Goal: Transaction & Acquisition: Purchase product/service

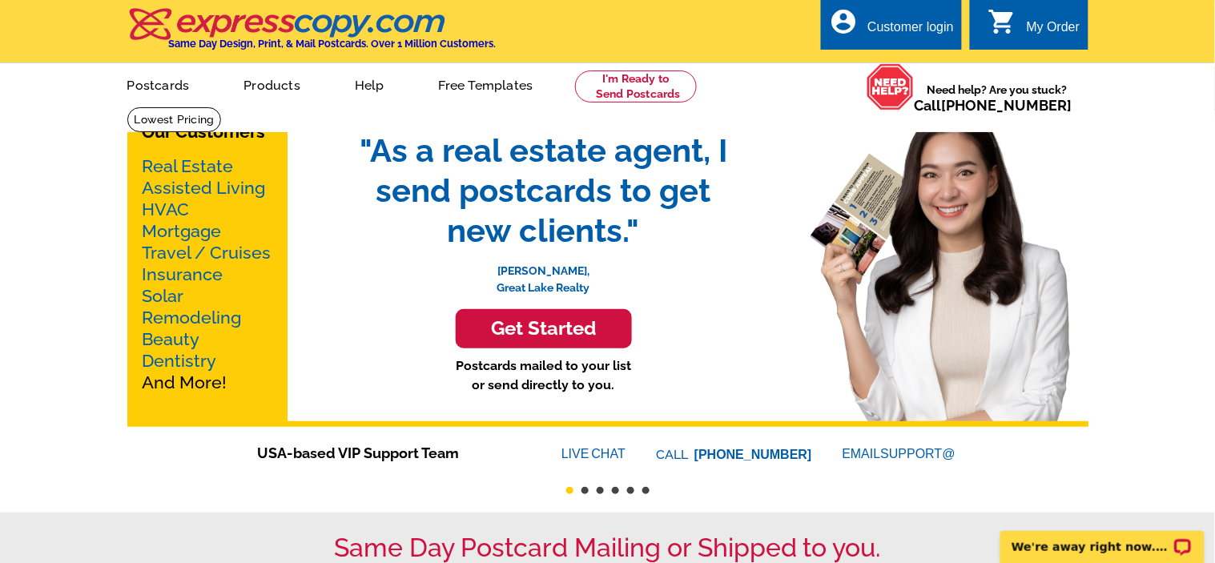
click at [574, 326] on h3 "Get Started" at bounding box center [544, 328] width 136 height 23
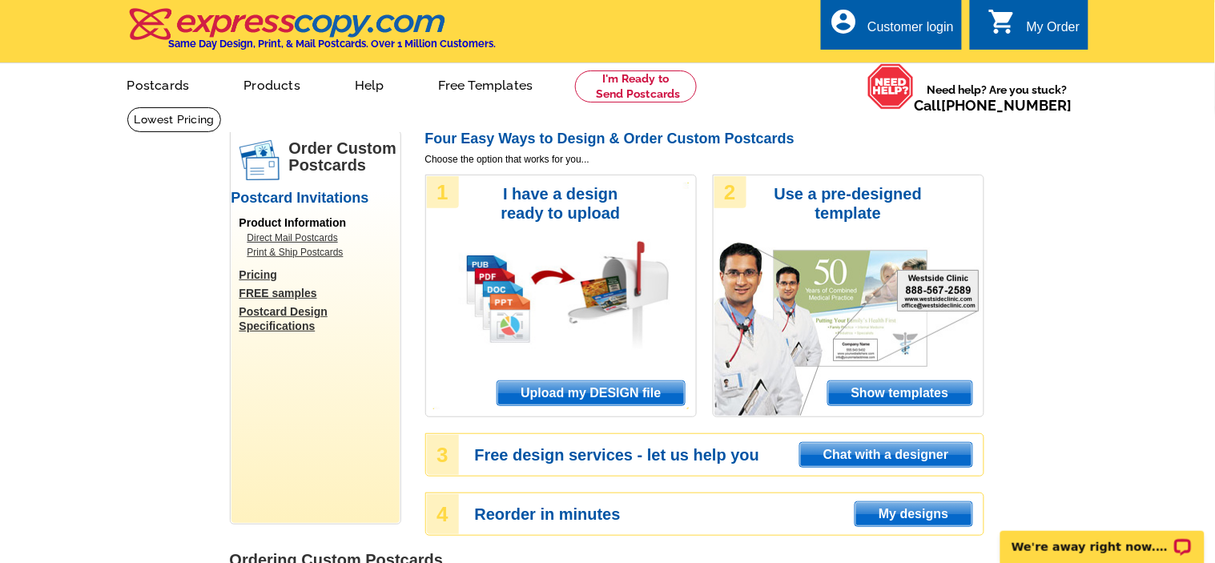
click at [660, 392] on span "Upload my DESIGN file" at bounding box center [590, 393] width 187 height 24
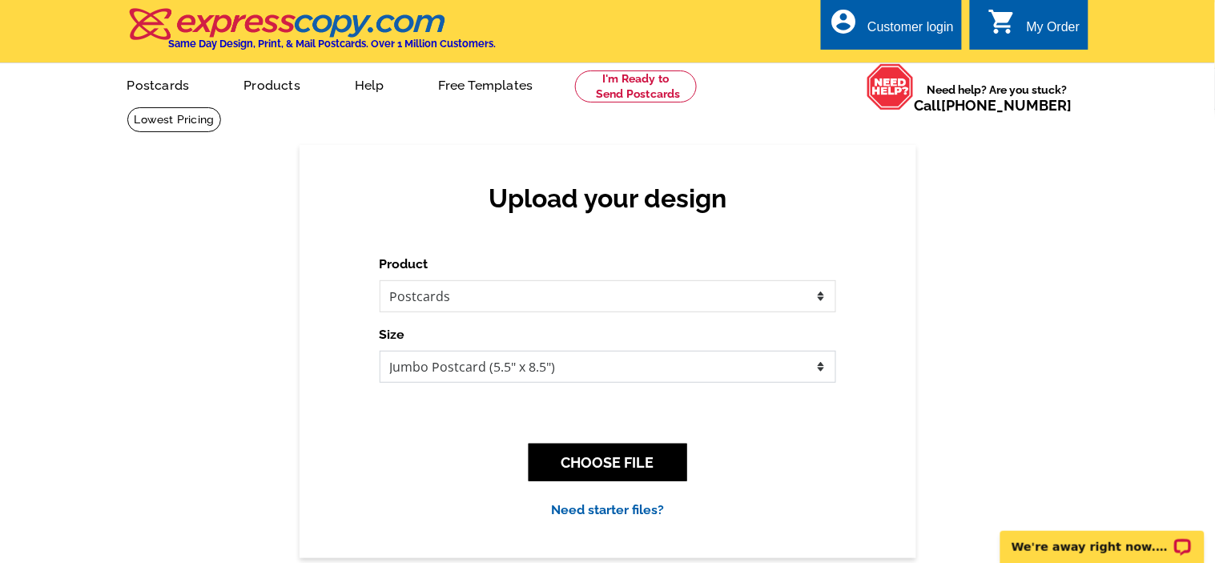
click at [576, 369] on select "Jumbo Postcard (5.5" x 8.5") Regular Postcard (4.25" x 5.6") Panoramic Postcard…" at bounding box center [608, 367] width 456 height 32
click at [569, 364] on select "Jumbo Postcard (5.5" x 8.5") Regular Postcard (4.25" x 5.6") Panoramic Postcard…" at bounding box center [608, 367] width 456 height 32
click at [576, 461] on button "CHOOSE FILE" at bounding box center [608, 463] width 159 height 38
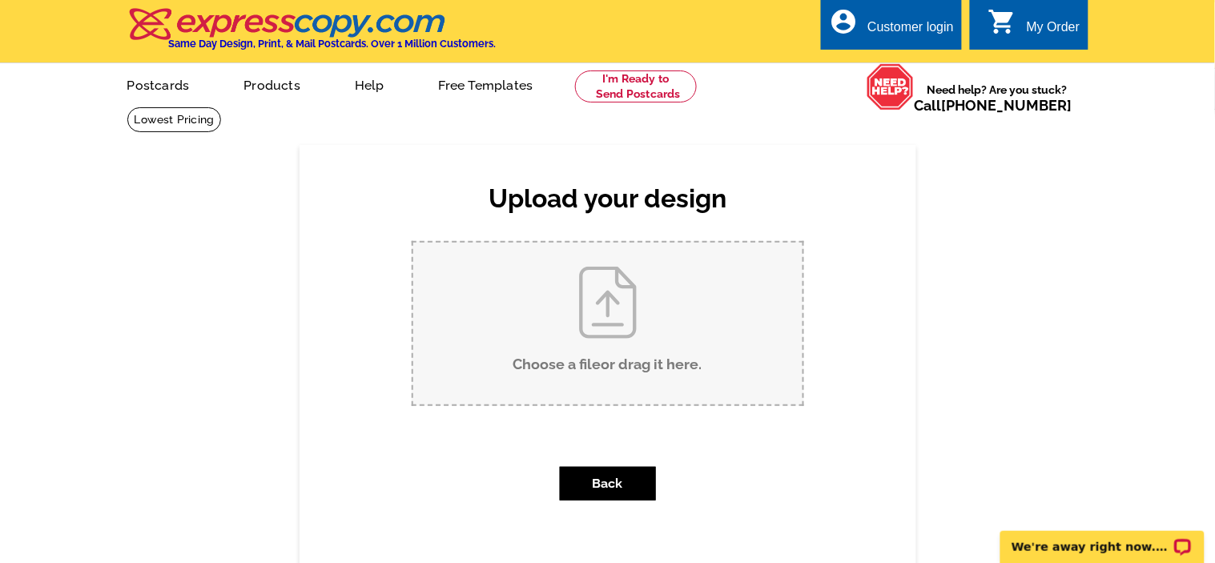
click at [627, 350] on input "Choose a file or drag it here ." at bounding box center [607, 324] width 389 height 162
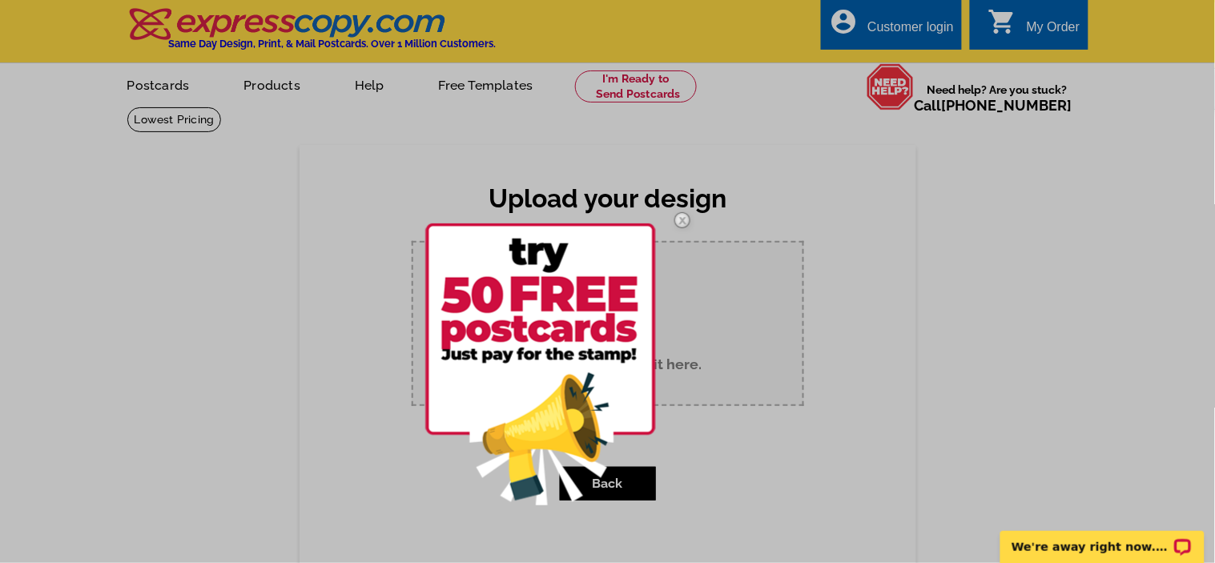
type input "C:\fakepath\Smart and affordable solutions for your home repair needs. Licensed…"
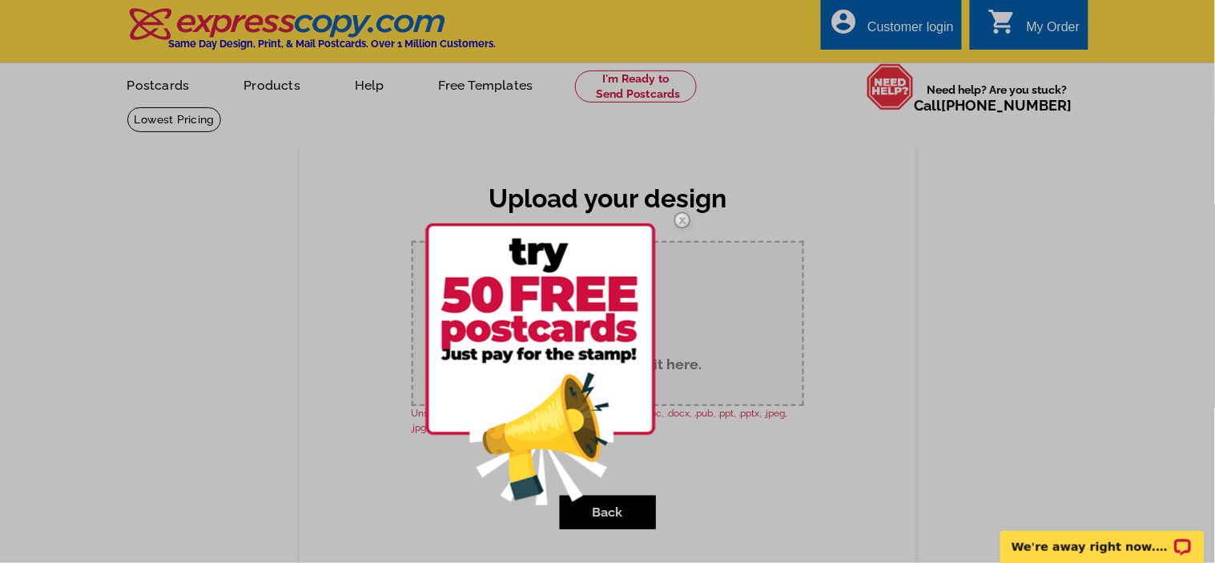
click at [682, 225] on img at bounding box center [682, 220] width 46 height 46
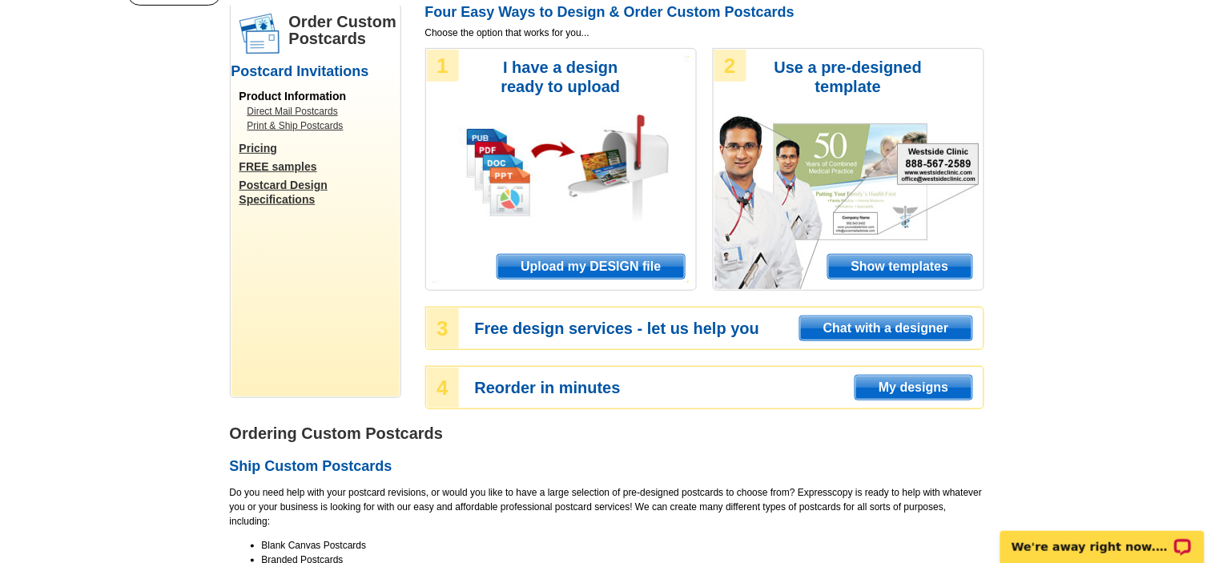
scroll to position [310, 0]
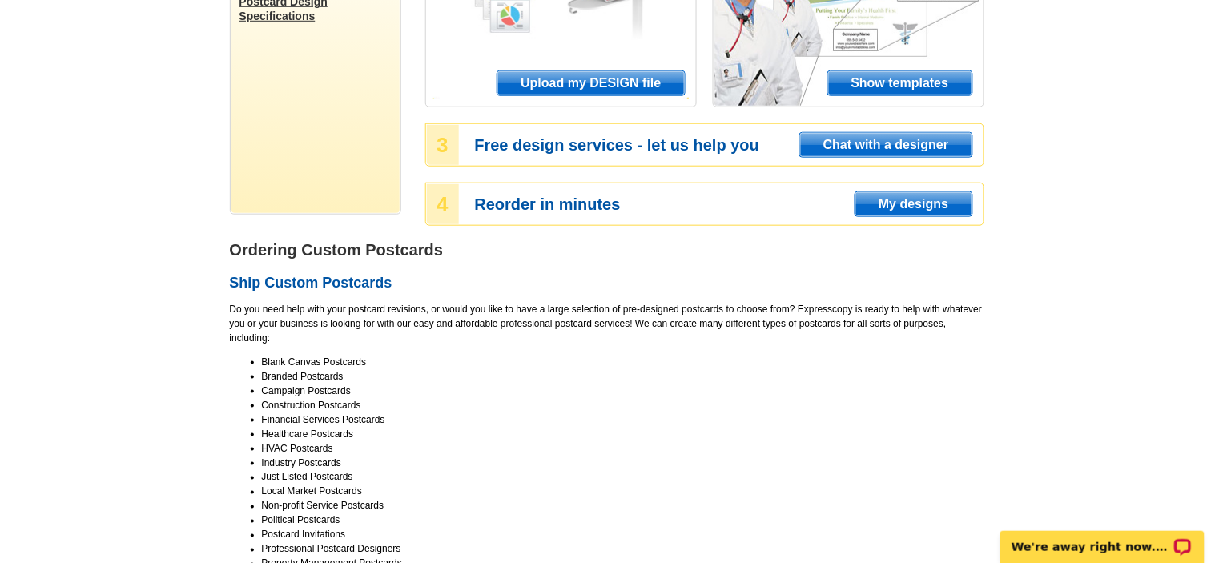
click at [828, 95] on span "Show templates" at bounding box center [900, 83] width 144 height 24
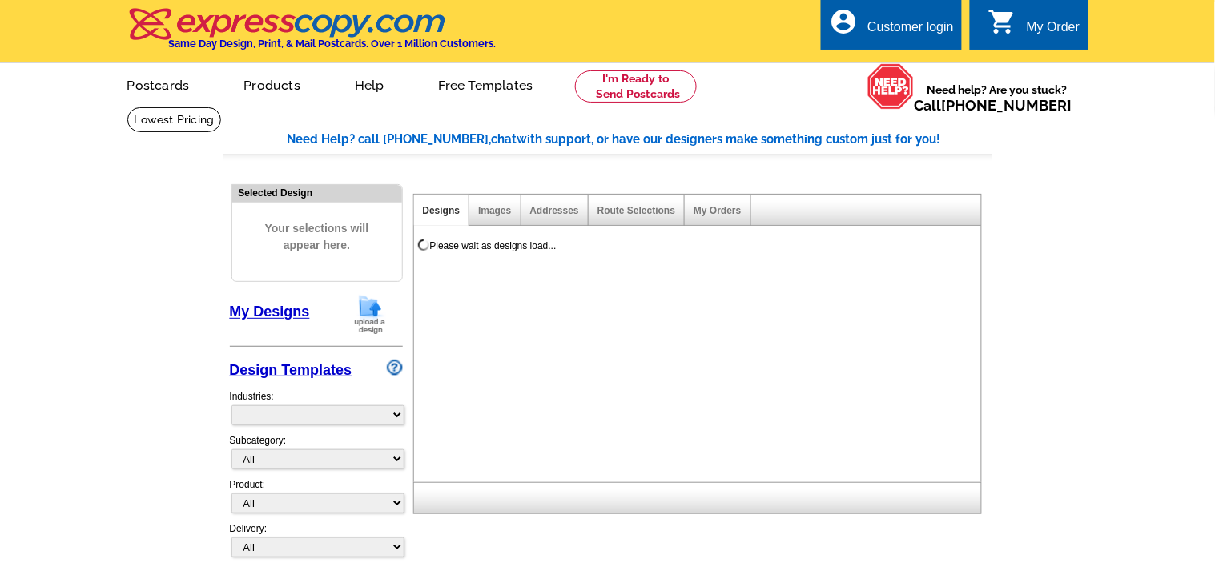
select select "971"
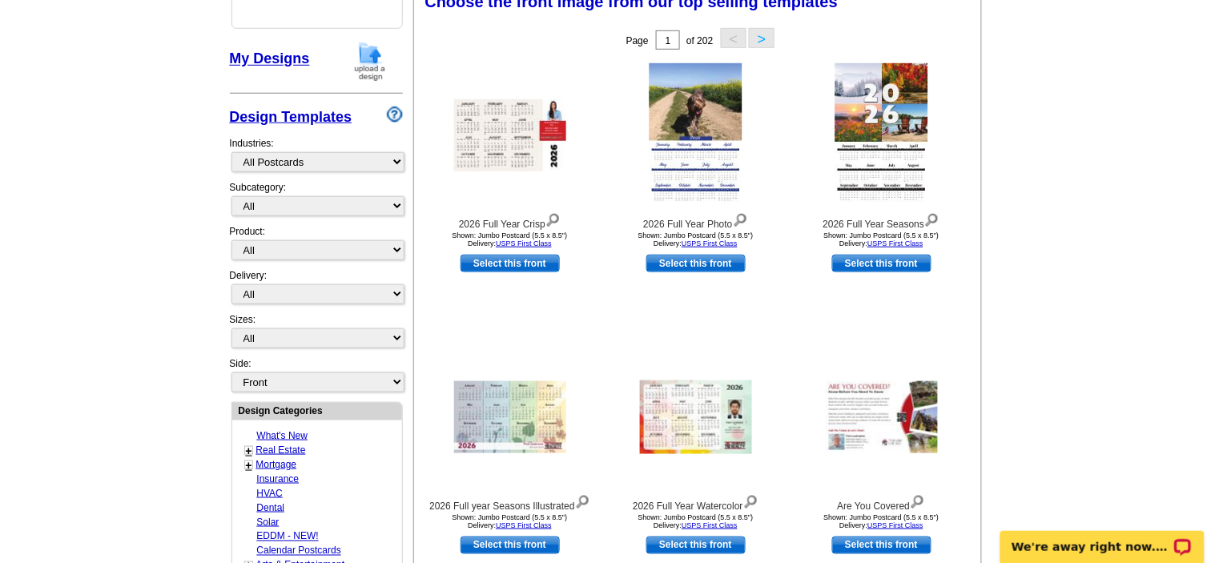
scroll to position [259, 0]
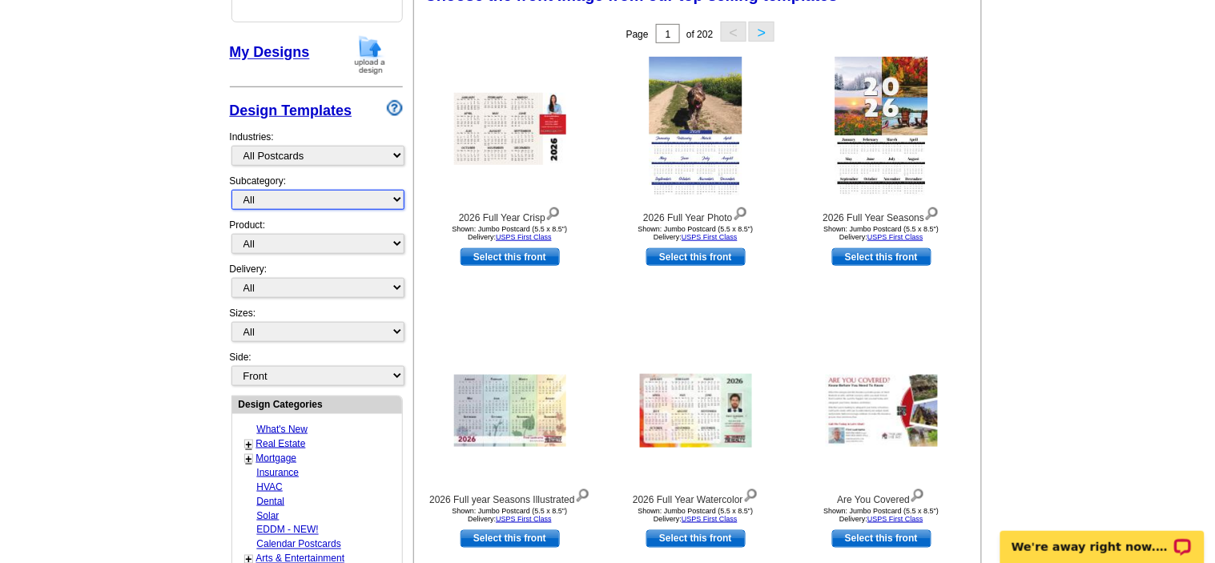
click at [251, 198] on select "All" at bounding box center [317, 200] width 173 height 20
click at [257, 239] on select "All Postcards Letters and flyers Business Cards Door Hangers Greeting Cards" at bounding box center [317, 244] width 173 height 20
select select "1"
click at [231, 234] on select "All Postcards Letters and flyers Business Cards Door Hangers Greeting Cards" at bounding box center [317, 244] width 173 height 20
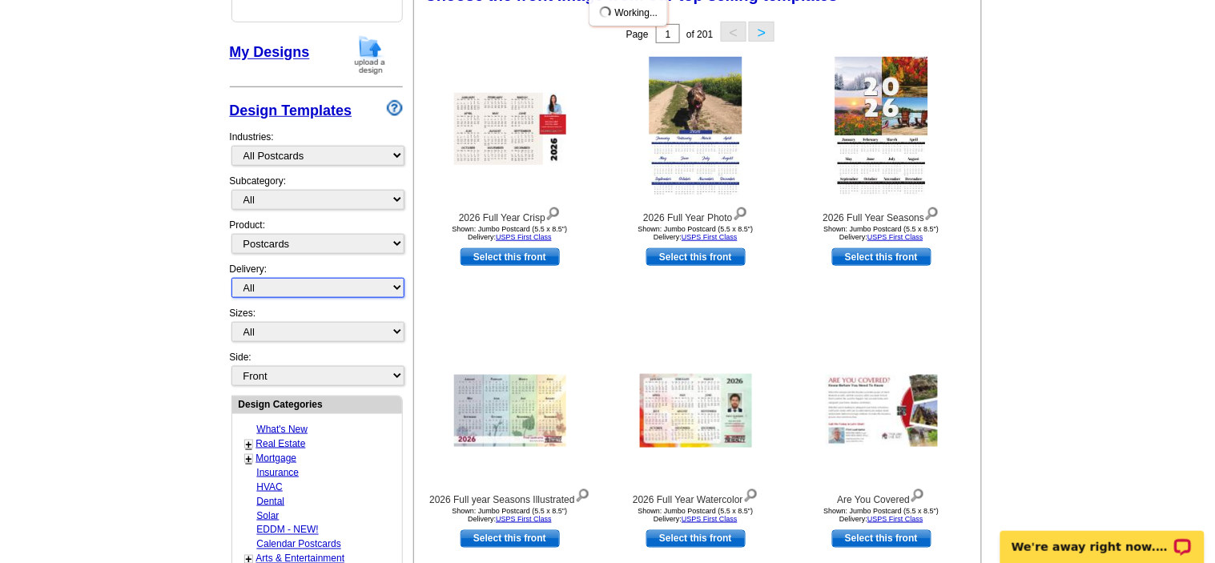
click at [265, 285] on select "All First Class Mail Shipped to Me EDDM Save 66% on Postage" at bounding box center [317, 288] width 173 height 20
select select "1"
click at [231, 278] on select "All First Class Mail Shipped to Me EDDM Save 66% on Postage" at bounding box center [317, 288] width 173 height 20
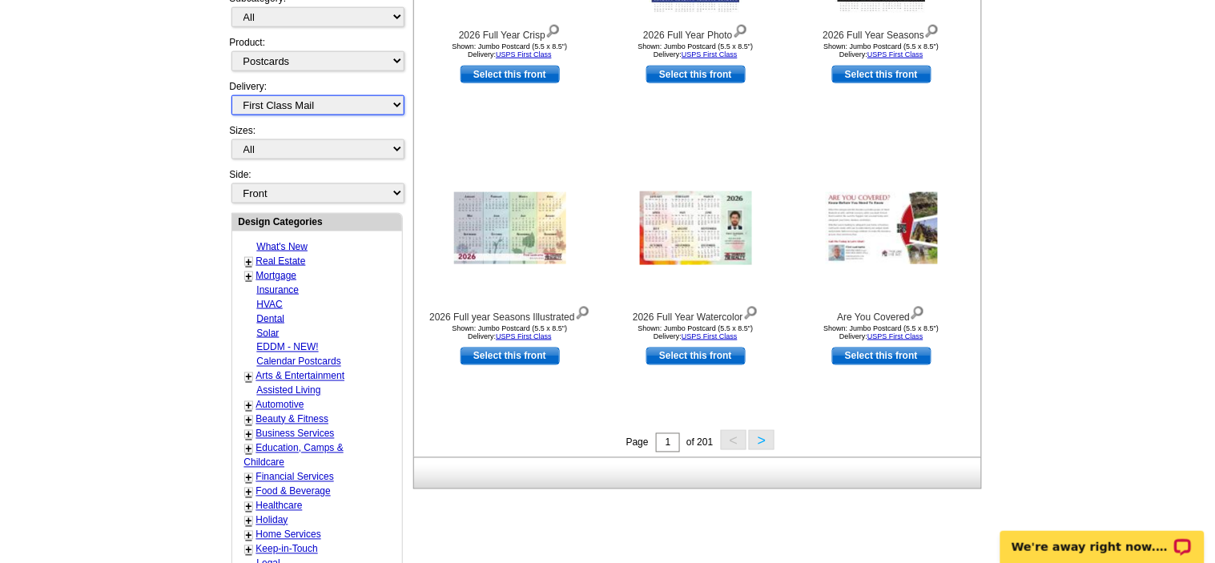
scroll to position [487, 0]
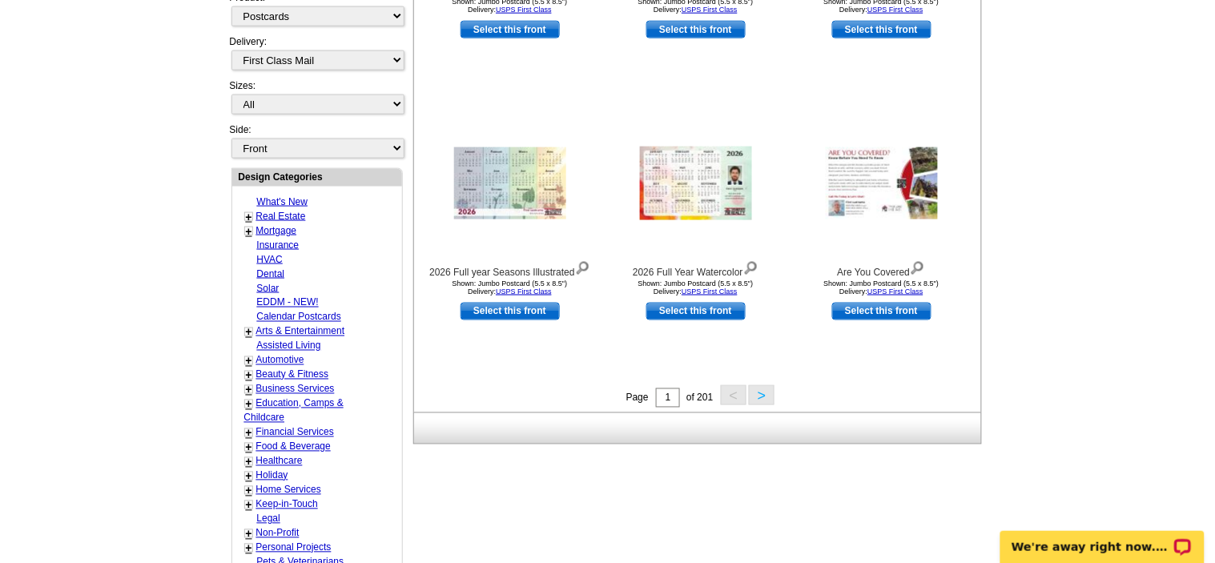
click at [285, 485] on link "Home Services" at bounding box center [288, 490] width 65 height 11
select select "759"
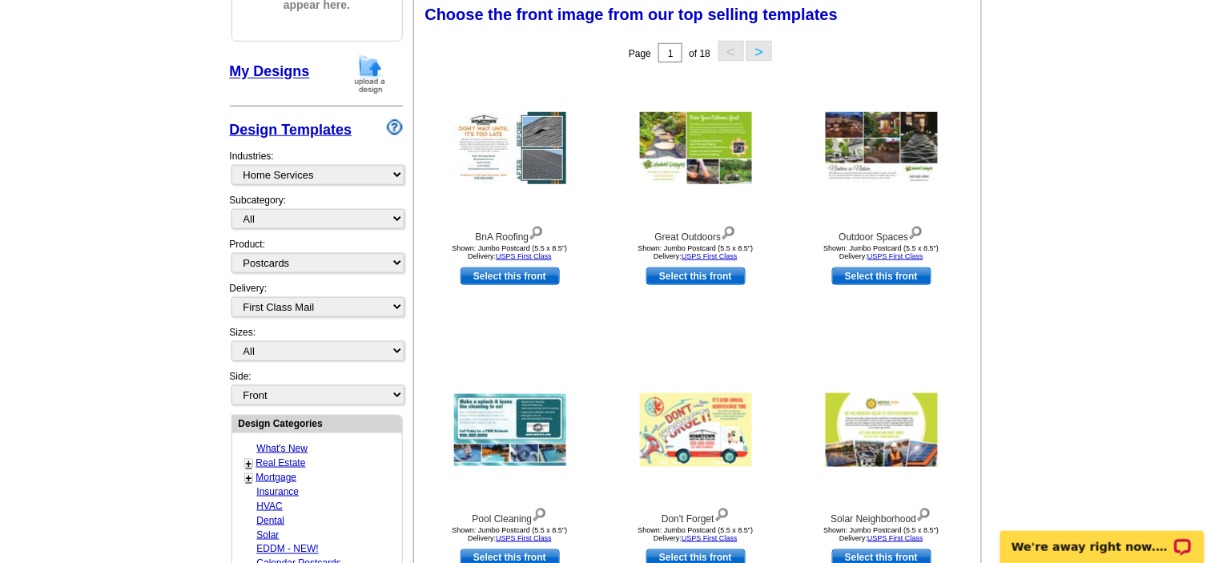
scroll to position [235, 0]
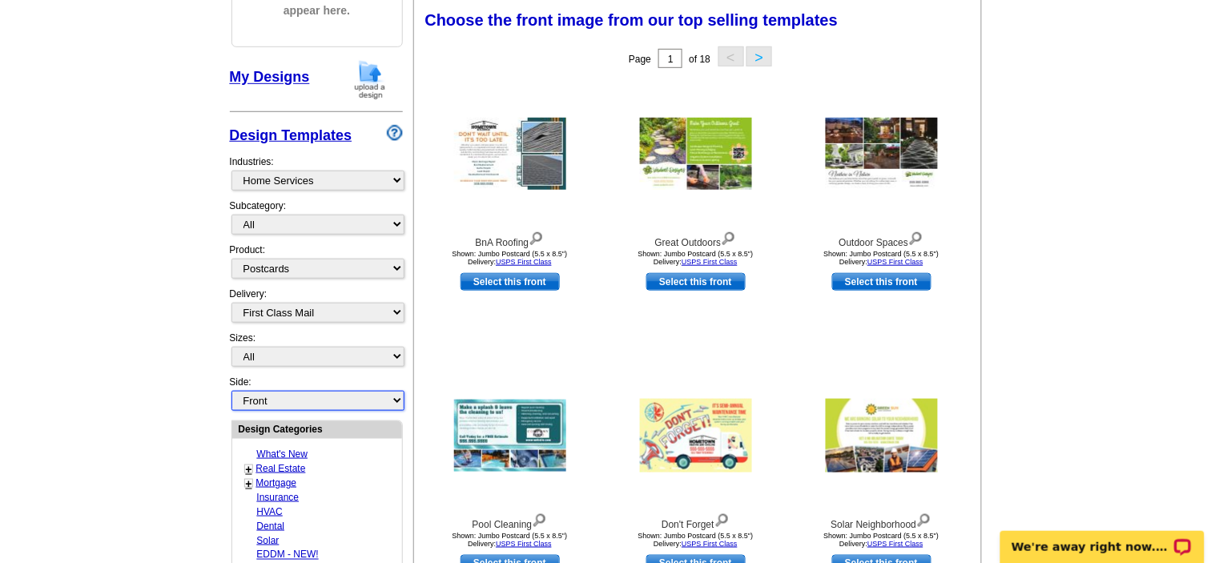
click at [256, 401] on select "Front Back" at bounding box center [317, 401] width 173 height 20
select select "front"
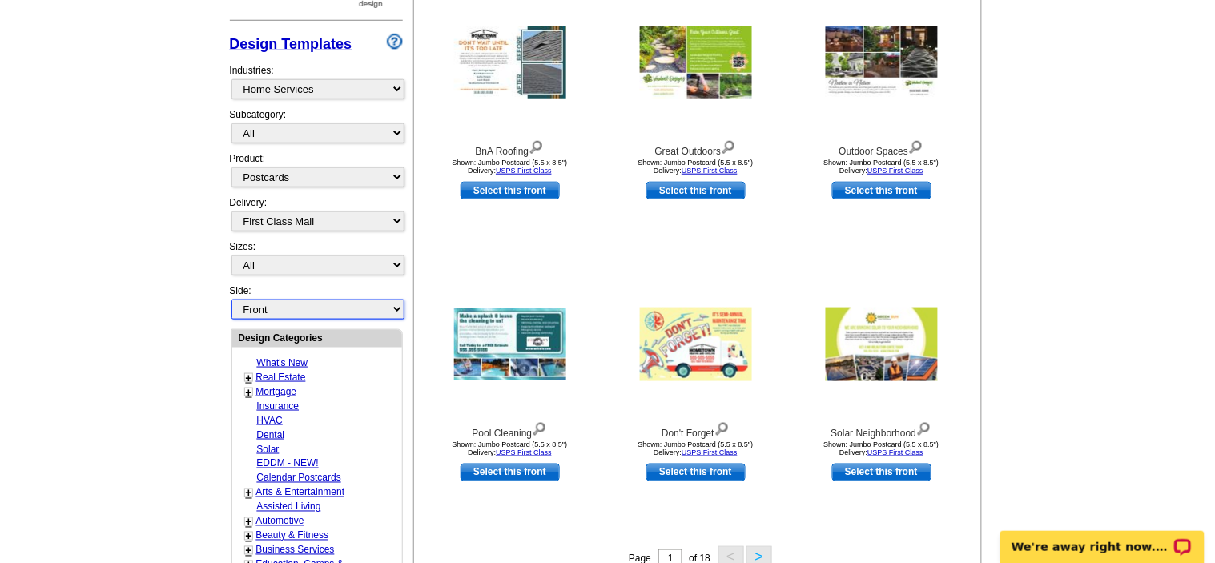
scroll to position [300, 0]
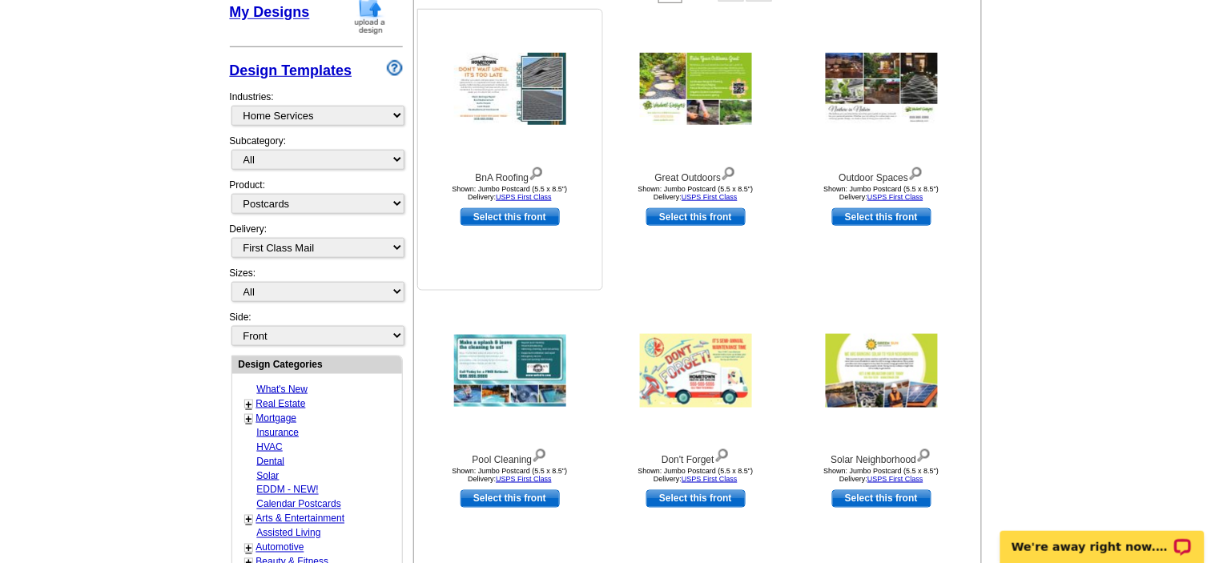
click at [480, 99] on img at bounding box center [510, 89] width 112 height 72
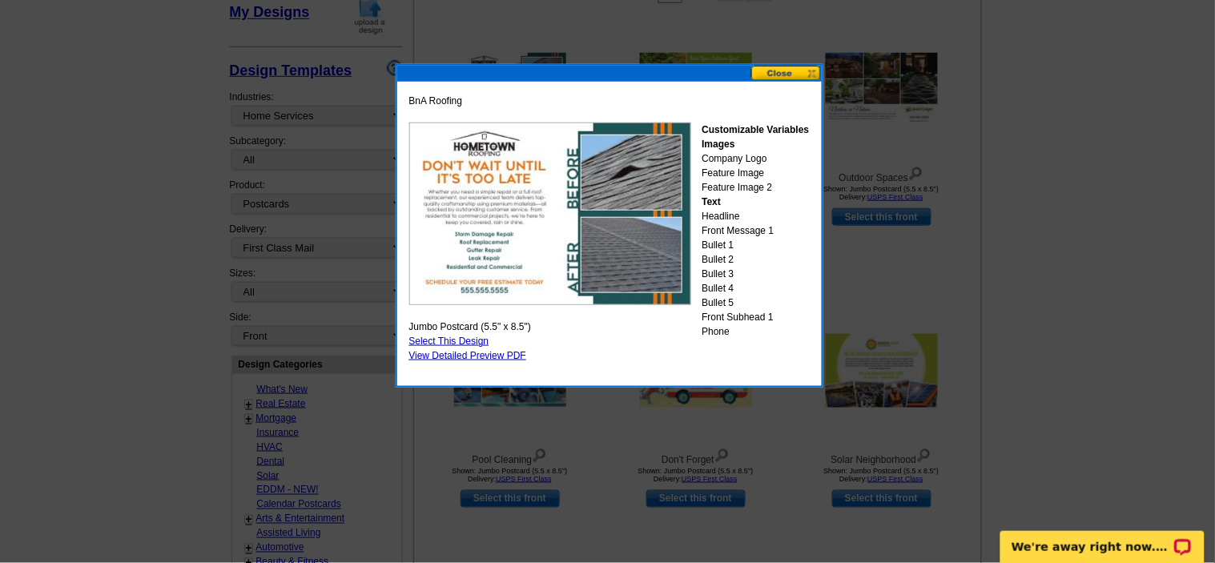
click at [477, 339] on link "Select This Design" at bounding box center [449, 341] width 80 height 11
select select "2"
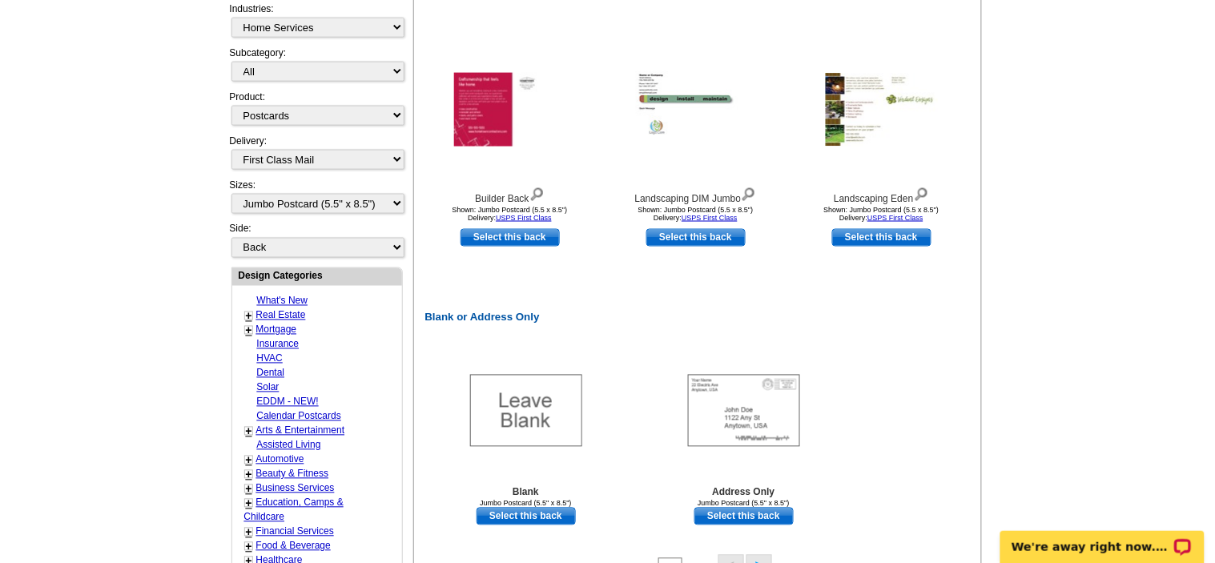
scroll to position [561, 0]
click at [517, 233] on link "Select this back" at bounding box center [509, 237] width 99 height 18
select select "front"
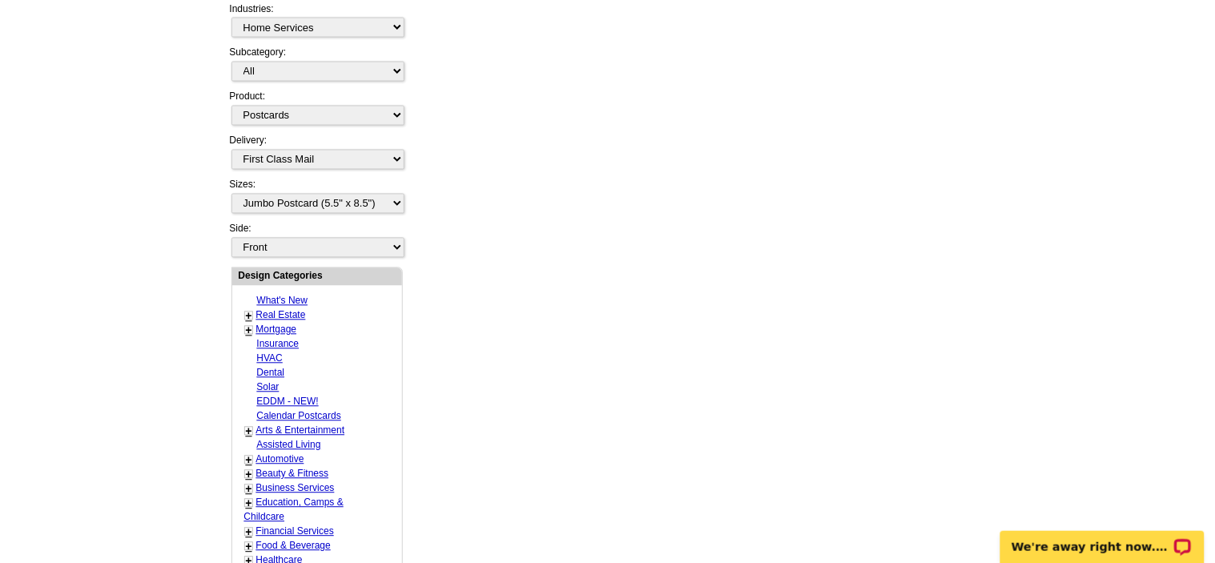
scroll to position [0, 0]
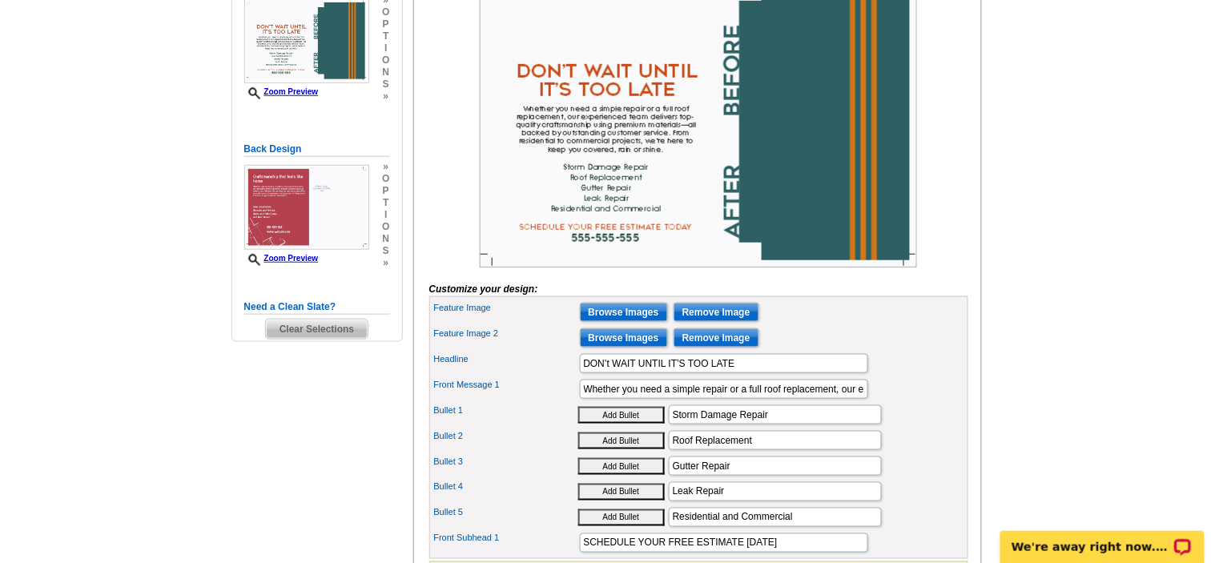
scroll to position [318, 0]
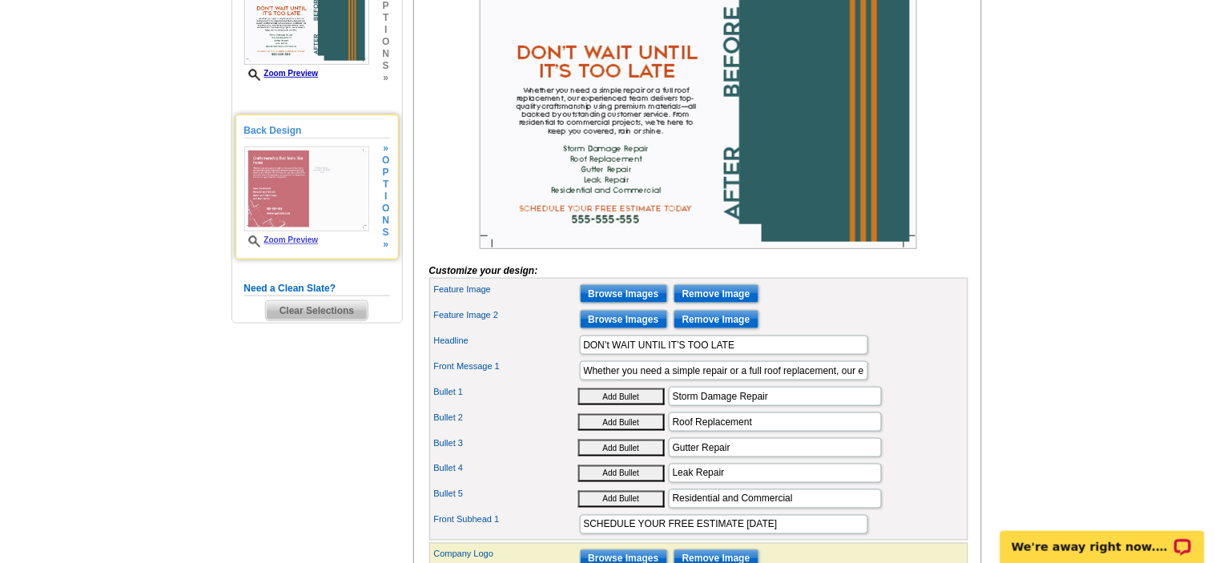
click at [269, 196] on img at bounding box center [306, 189] width 125 height 85
